Goal: Transaction & Acquisition: Purchase product/service

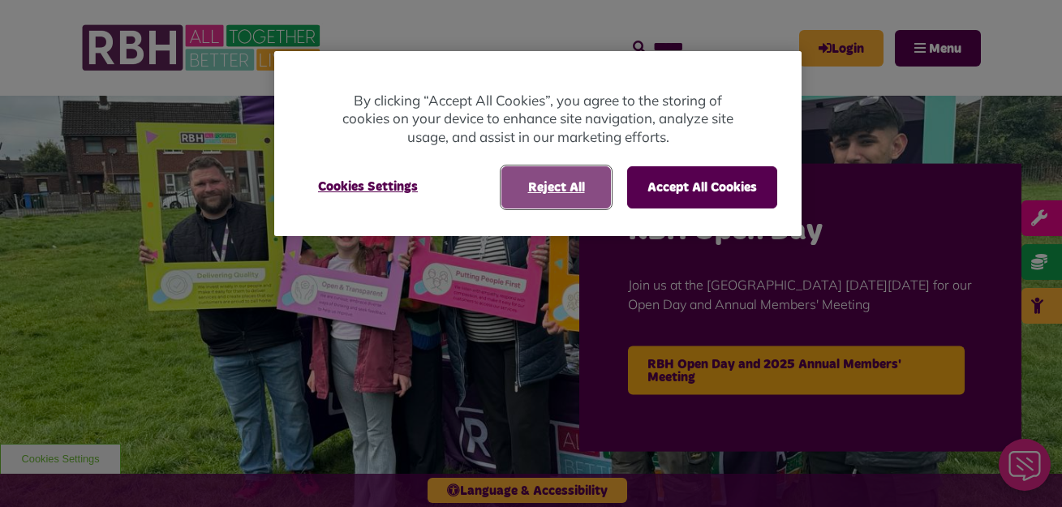
click at [561, 189] on button "Reject All" at bounding box center [556, 187] width 110 height 42
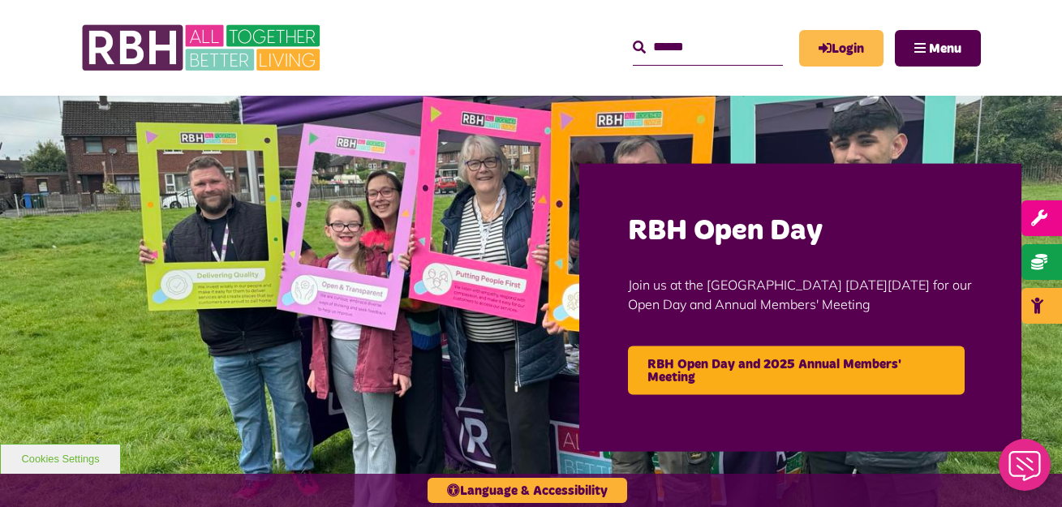
click at [851, 54] on link "Login" at bounding box center [841, 48] width 84 height 37
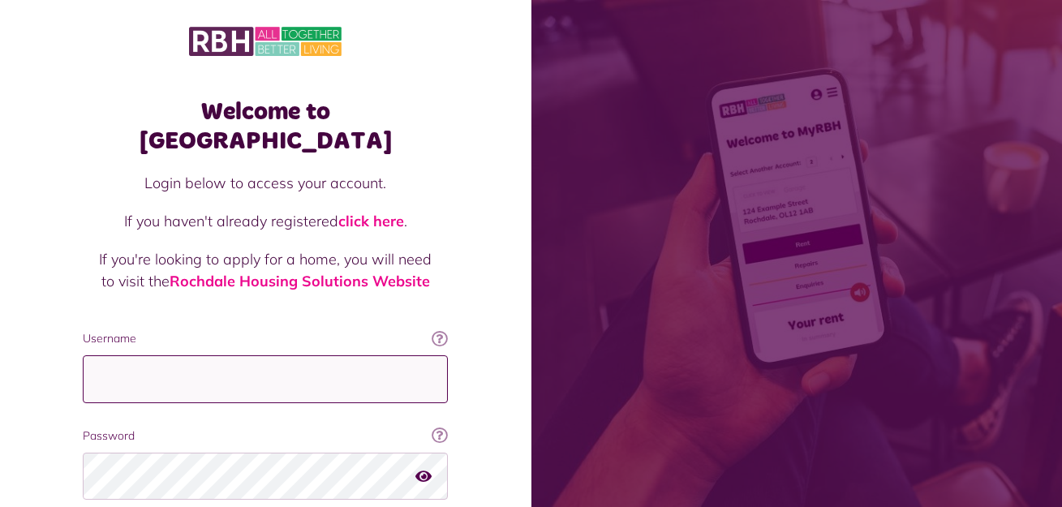
click at [315, 355] on input "Username" at bounding box center [265, 379] width 365 height 48
type input "**********"
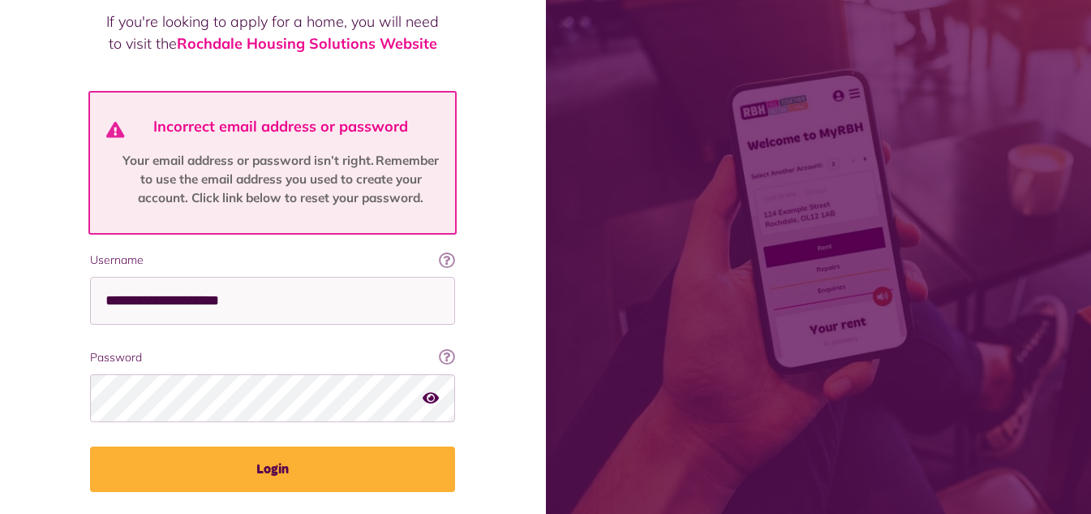
scroll to position [269, 0]
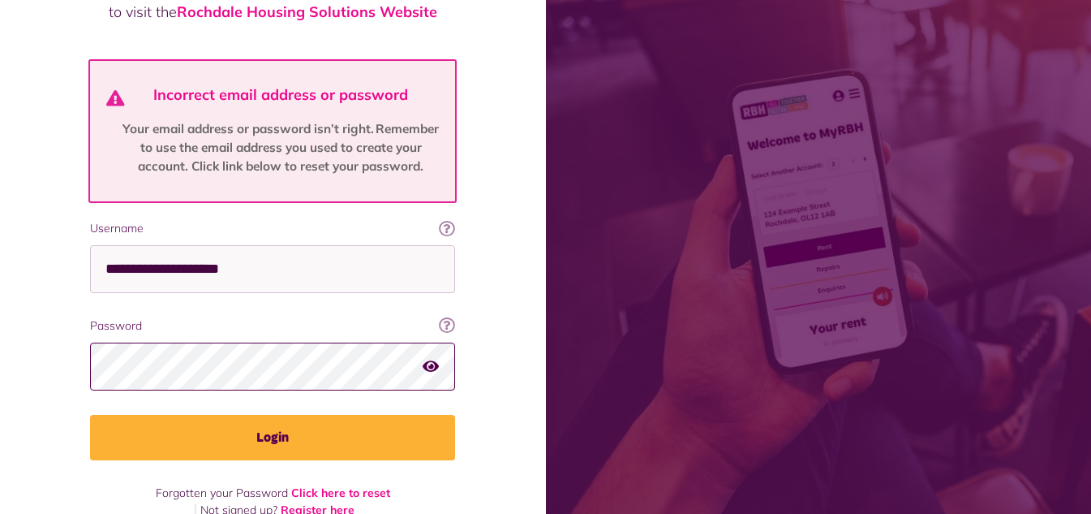
click at [90, 415] on button "Login" at bounding box center [272, 437] width 365 height 45
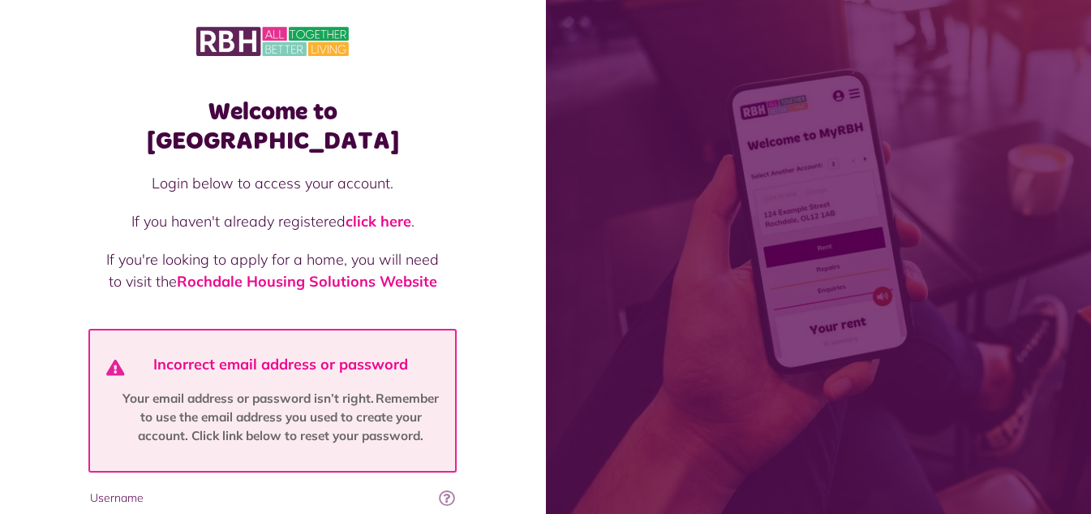
scroll to position [225, 0]
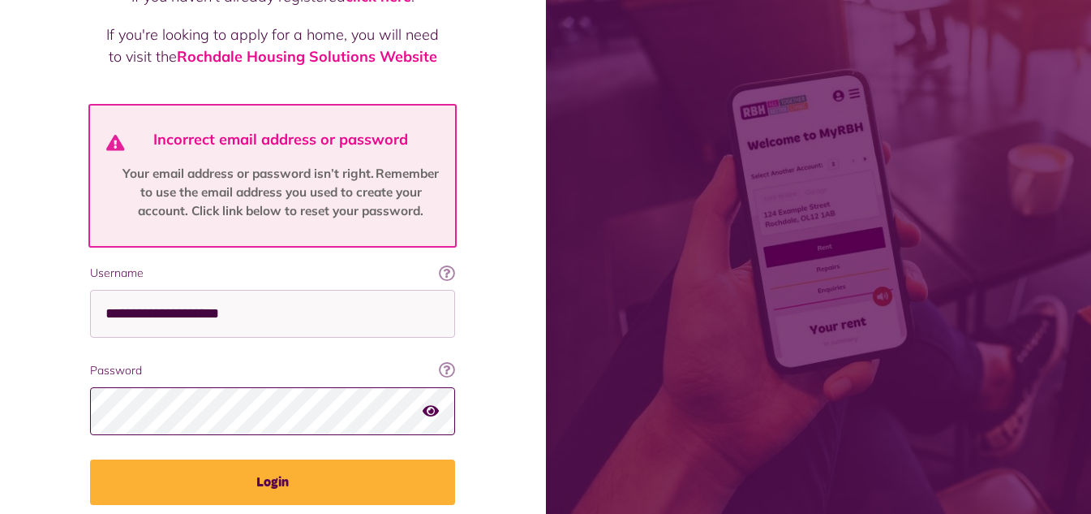
click at [90, 459] on button "Login" at bounding box center [272, 481] width 365 height 45
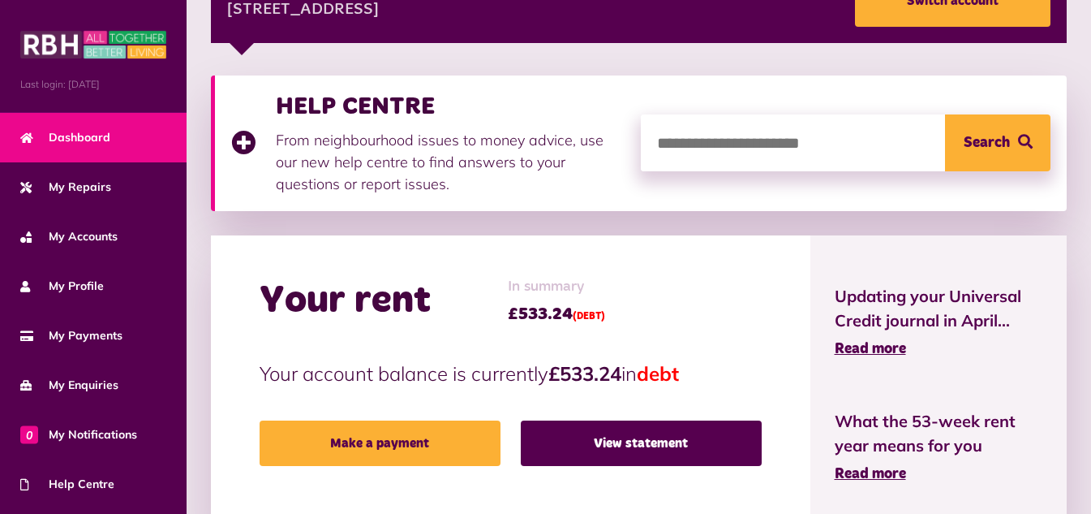
scroll to position [290, 0]
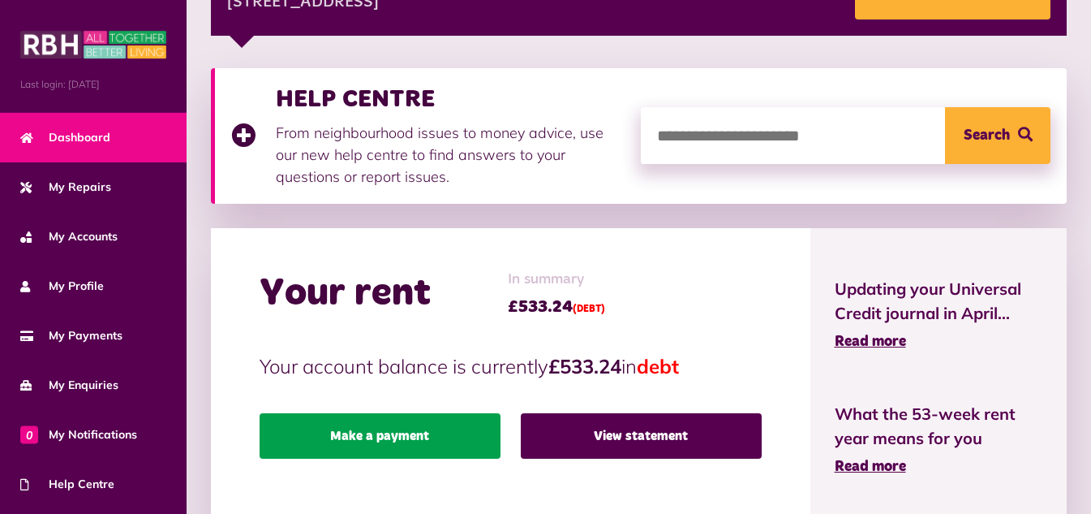
click at [422, 442] on link "Make a payment" at bounding box center [380, 435] width 241 height 45
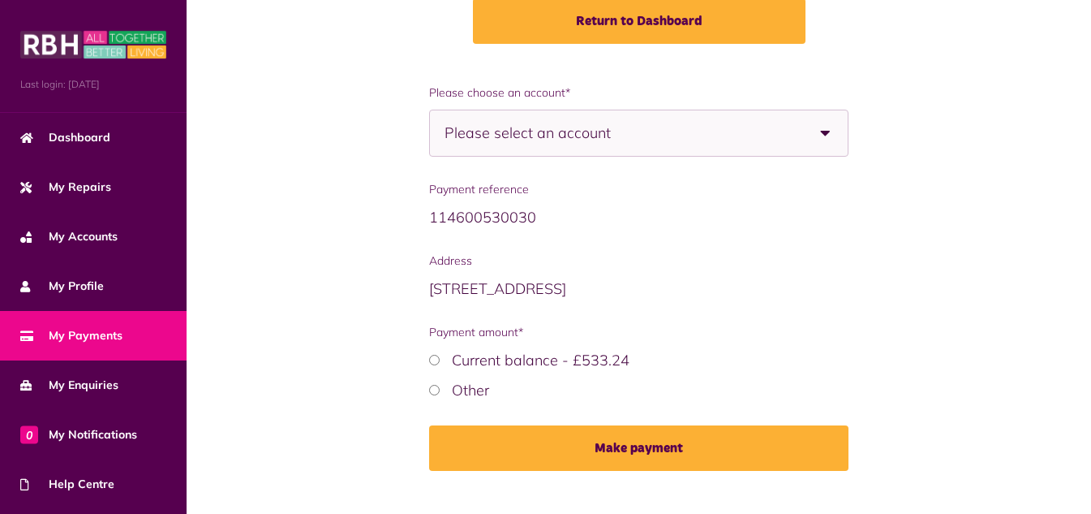
scroll to position [299, 0]
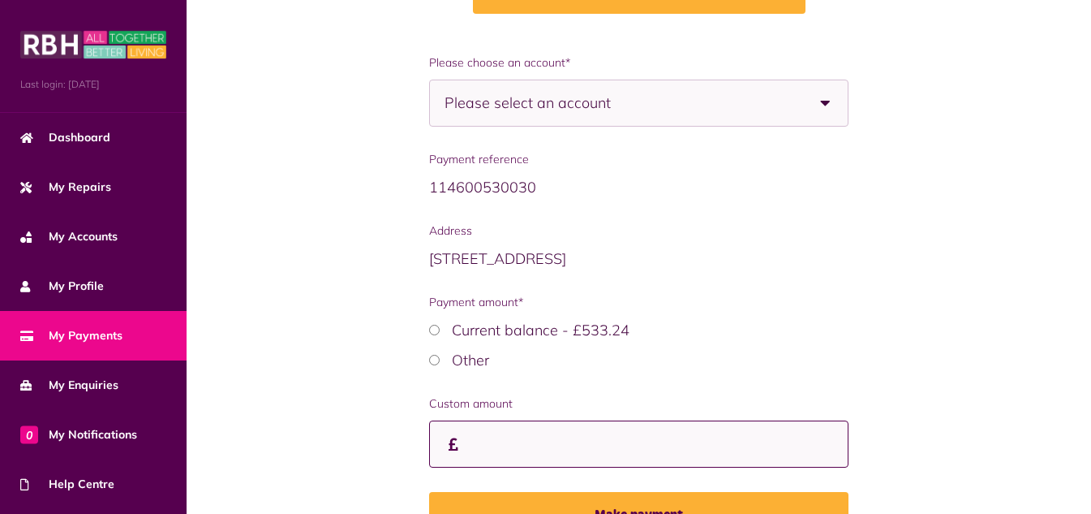
click at [588, 458] on input "Custom amount" at bounding box center [639, 444] width 420 height 48
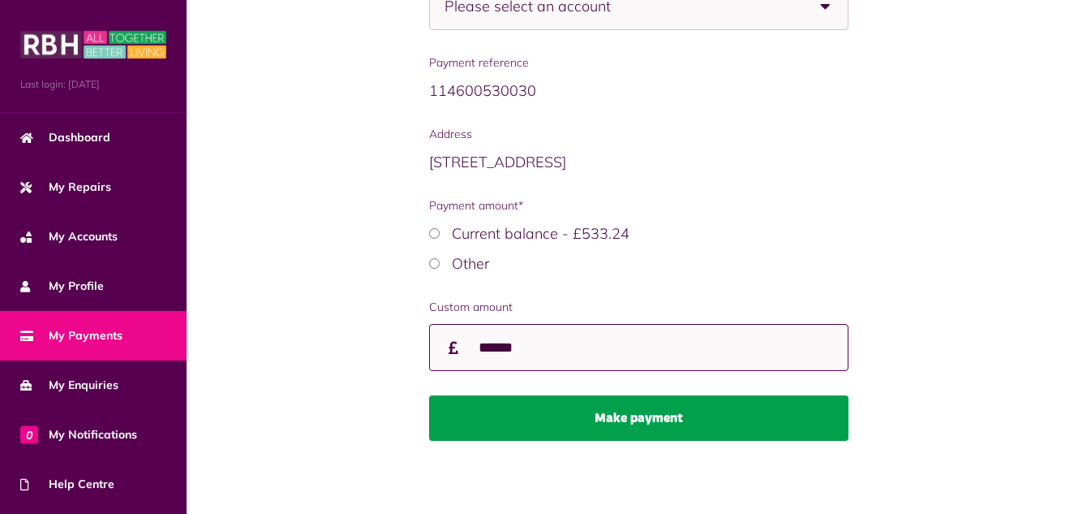
type input "******"
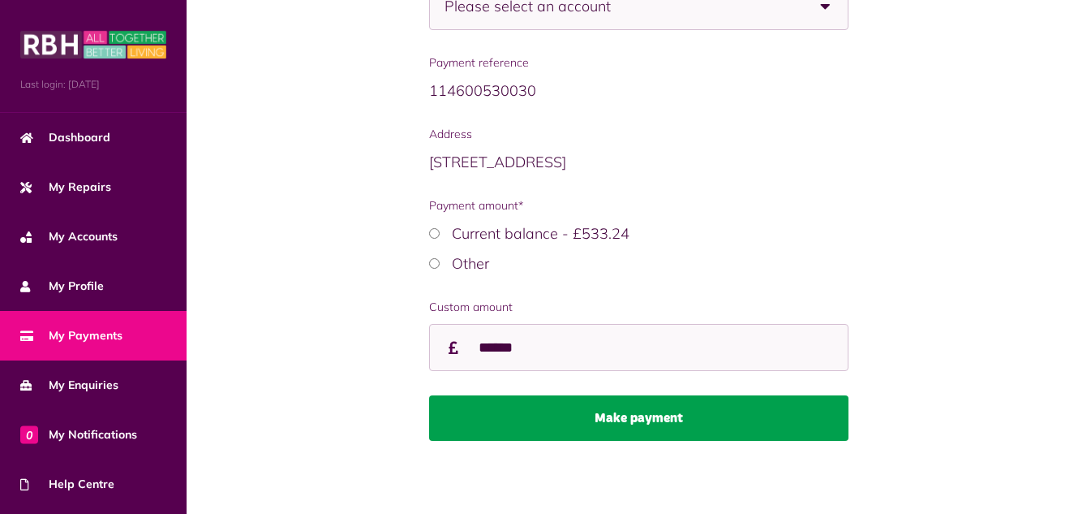
click at [618, 409] on button "Make payment" at bounding box center [639, 417] width 420 height 45
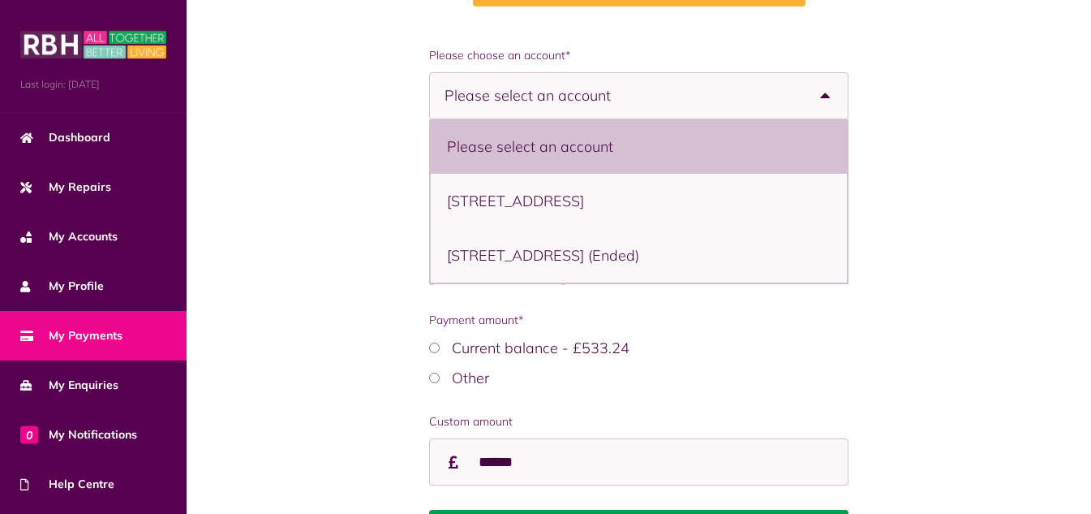
scroll to position [298, 0]
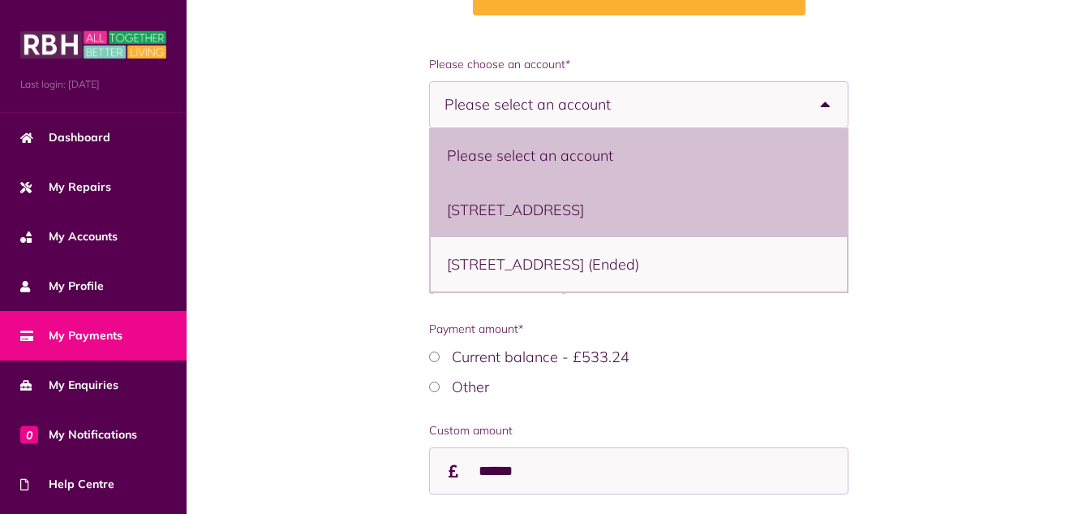
click at [671, 221] on li "53 The Strand, Rochdale, OL11 2JG - House" at bounding box center [639, 210] width 417 height 54
select select "**********"
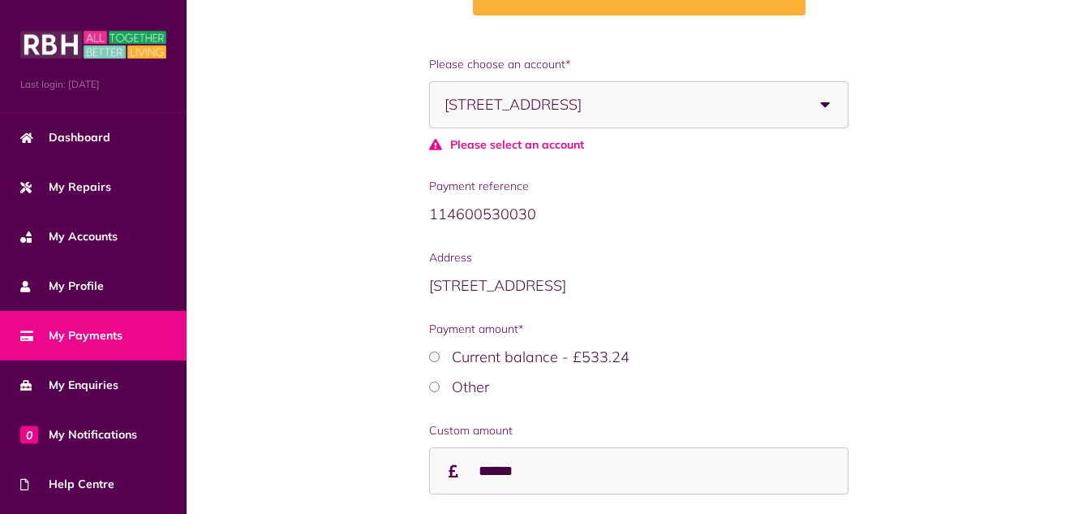
scroll to position [421, 0]
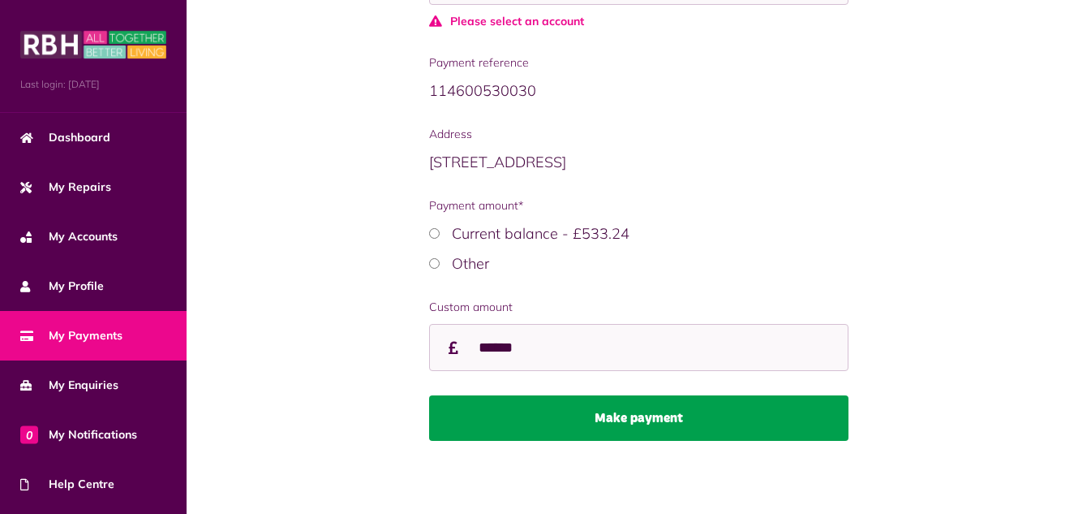
click at [676, 409] on button "Make payment" at bounding box center [639, 417] width 420 height 45
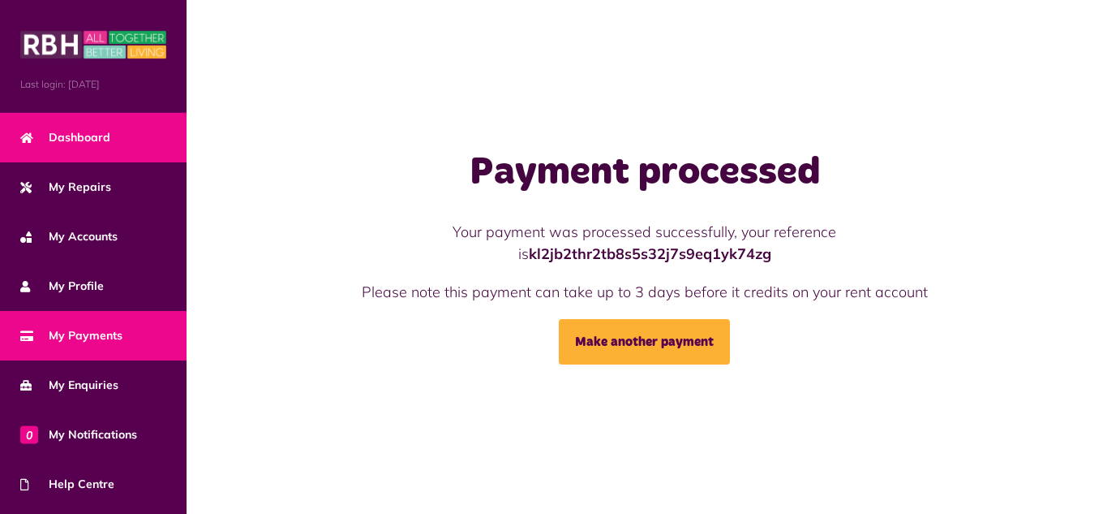
click at [101, 124] on link "Dashboard" at bounding box center [93, 137] width 187 height 49
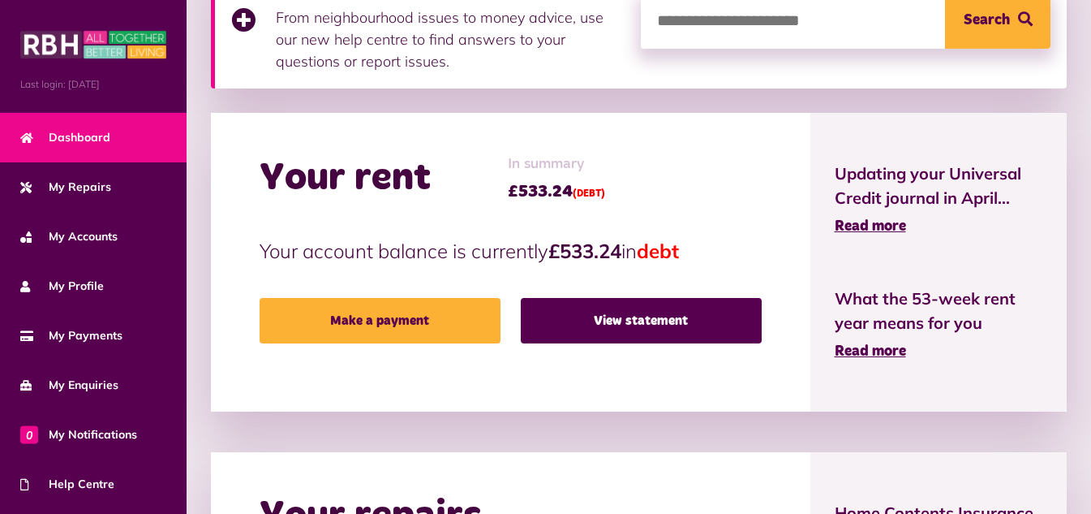
scroll to position [417, 0]
